Goal: Complete application form: Complete application form

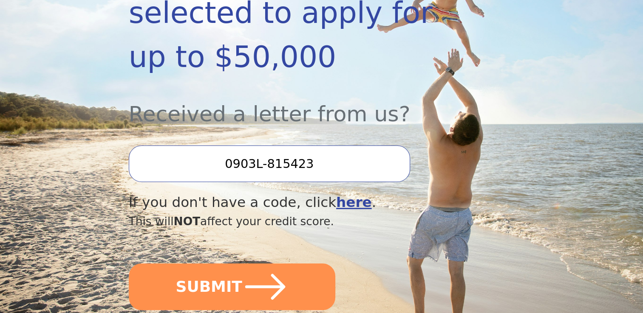
scroll to position [237, 0]
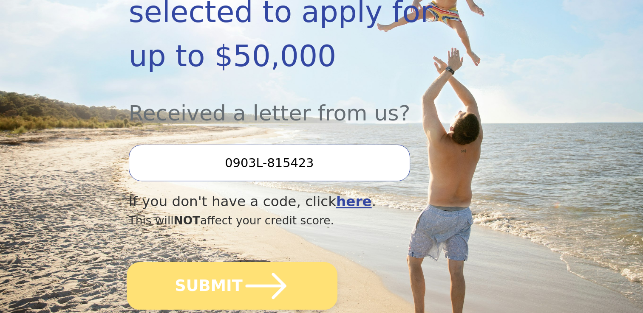
click at [192, 262] on button "SUBMIT" at bounding box center [232, 286] width 211 height 48
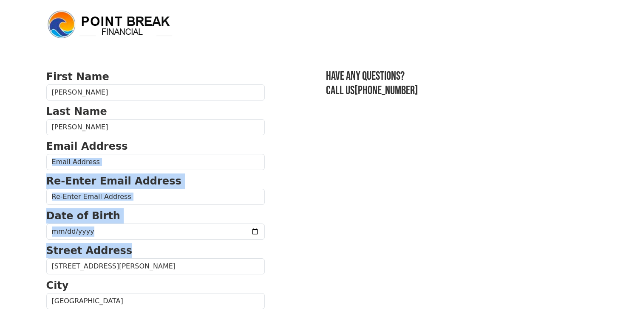
drag, startPoint x: 0, startPoint y: 0, endPoint x: 77, endPoint y: 161, distance: 178.5
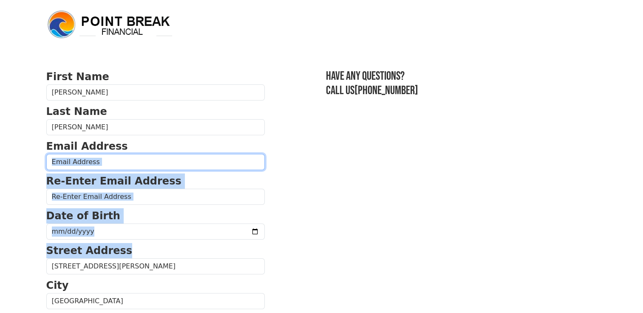
click at [77, 161] on input "email" at bounding box center [155, 162] width 218 height 16
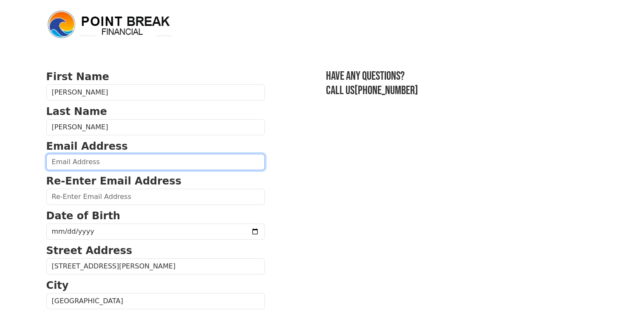
click at [77, 161] on input "email" at bounding box center [155, 162] width 218 height 16
type input "Sjcct28@gmail.com"
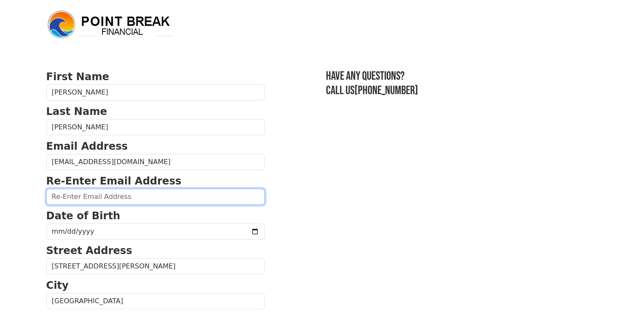
type input "Sjcct28@gmail.com"
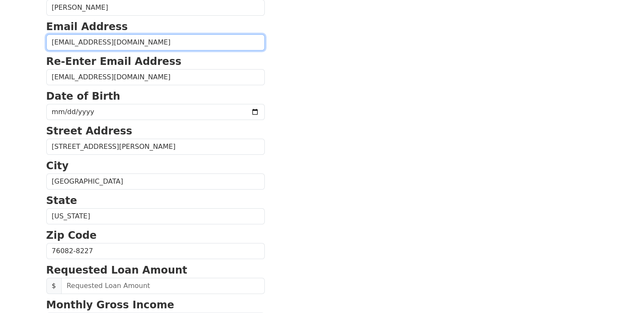
scroll to position [119, 0]
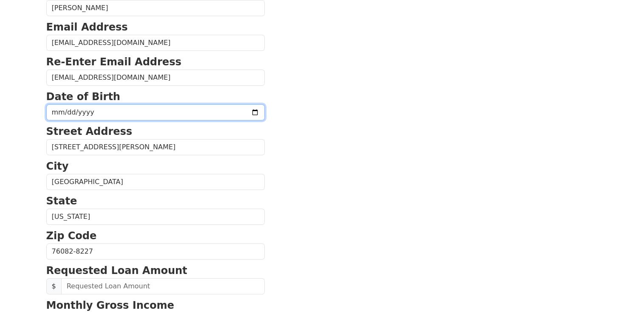
click at [126, 113] on input "date" at bounding box center [155, 112] width 218 height 16
type input "1955-07-21"
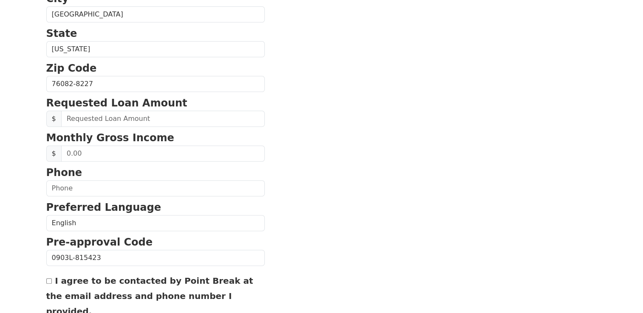
scroll to position [290, 0]
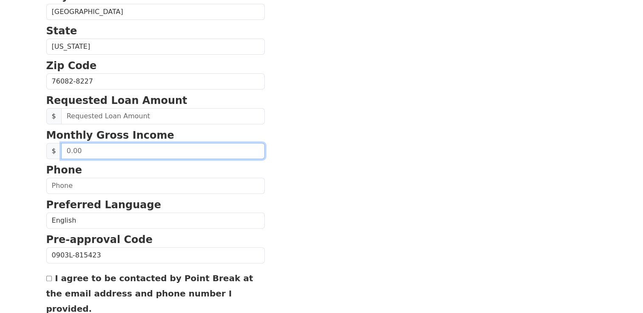
click at [92, 147] on input "text" at bounding box center [162, 151] width 203 height 16
type input "3,400.00"
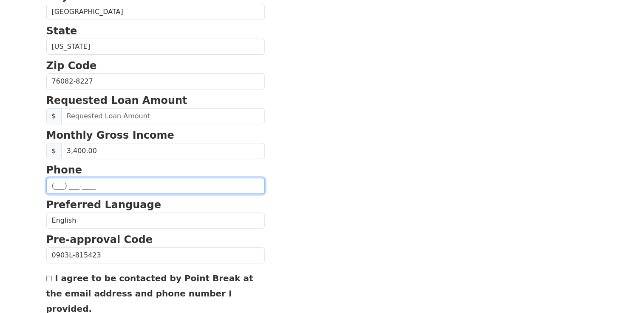
click at [60, 183] on input "text" at bounding box center [155, 186] width 218 height 16
type input "(682) 294-9832"
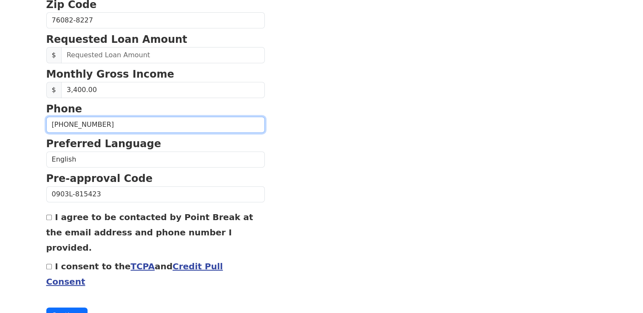
scroll to position [360, 0]
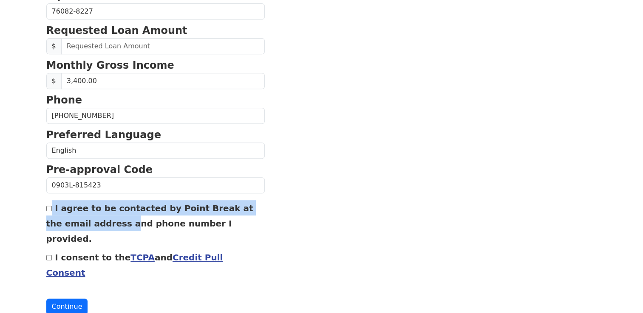
drag, startPoint x: 82, startPoint y: 215, endPoint x: 47, endPoint y: 209, distance: 35.3
click at [47, 209] on div "I agree to be contacted by Point Break at the email address and phone number I …" at bounding box center [155, 223] width 218 height 46
click at [47, 209] on input "I agree to be contacted by Point Break at the email address and phone number I …" at bounding box center [49, 209] width 6 height 6
checkbox input "true"
click at [49, 255] on input "I consent to the TCPA and Credit Pull Consent" at bounding box center [49, 258] width 6 height 6
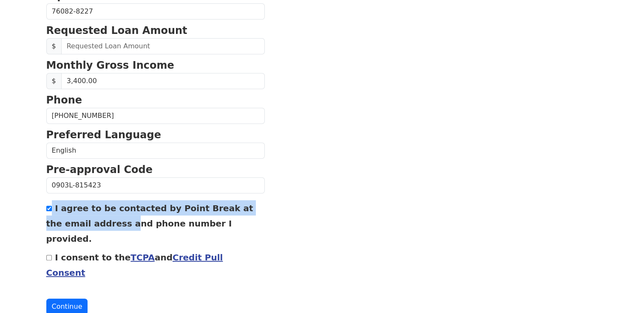
checkbox input "true"
click at [54, 299] on button "Continue" at bounding box center [67, 307] width 42 height 16
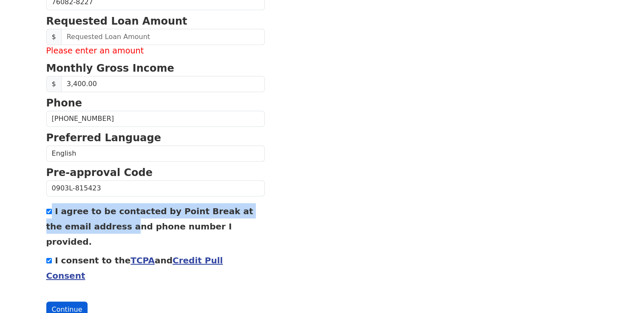
scroll to position [369, 0]
click at [60, 302] on button "Continue" at bounding box center [67, 310] width 42 height 16
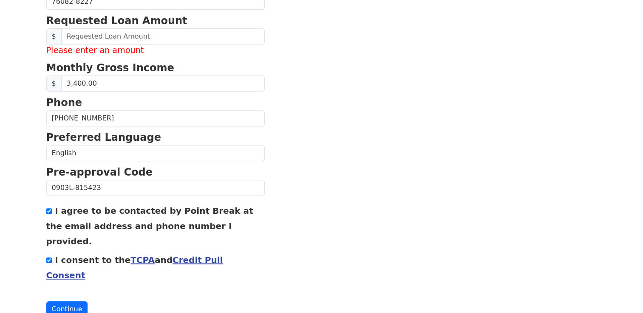
click at [384, 181] on section "First Name Celia Last Name Ratliff Email Address Sjcct28@gmail.com Re-Enter Ema…" at bounding box center [321, 9] width 550 height 618
click at [61, 302] on button "Continue" at bounding box center [67, 310] width 42 height 16
drag, startPoint x: 61, startPoint y: 278, endPoint x: 55, endPoint y: 276, distance: 6.2
click at [55, 302] on button "Continue" at bounding box center [67, 310] width 42 height 16
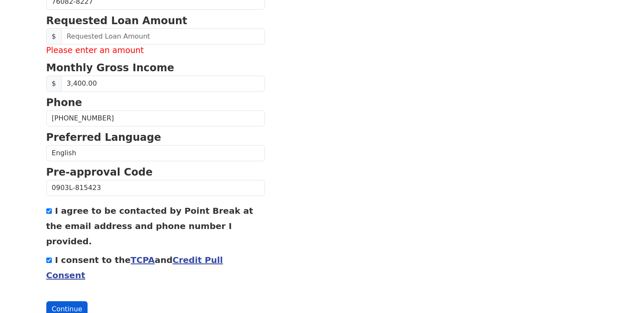
click at [55, 302] on button "Continue" at bounding box center [67, 310] width 42 height 16
click at [79, 302] on button "Continue" at bounding box center [67, 310] width 42 height 16
click at [71, 302] on button "Continue" at bounding box center [67, 310] width 42 height 16
drag, startPoint x: 71, startPoint y: 278, endPoint x: 66, endPoint y: 278, distance: 5.5
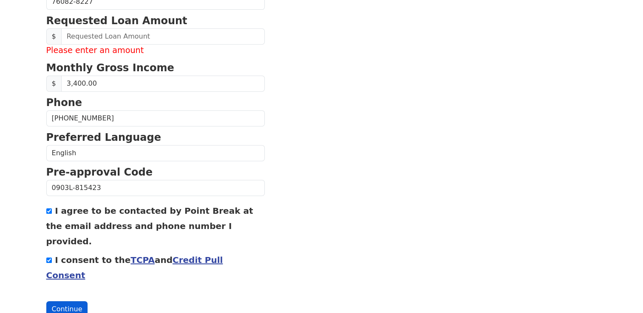
click at [66, 302] on button "Continue" at bounding box center [67, 310] width 42 height 16
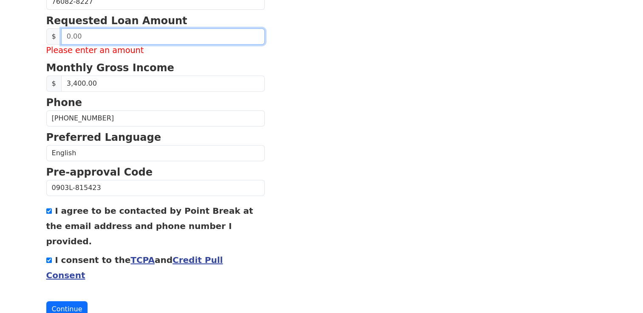
click at [87, 34] on input "text" at bounding box center [162, 36] width 203 height 16
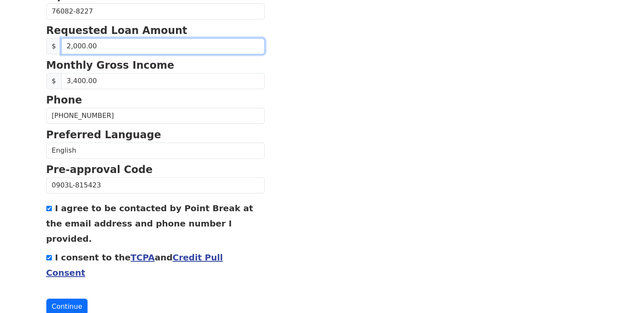
type input "20,000.00"
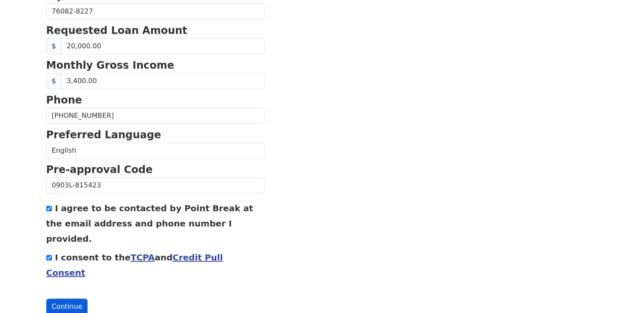
click at [76, 299] on button "Continue" at bounding box center [67, 307] width 42 height 16
